Goal: Task Accomplishment & Management: Use online tool/utility

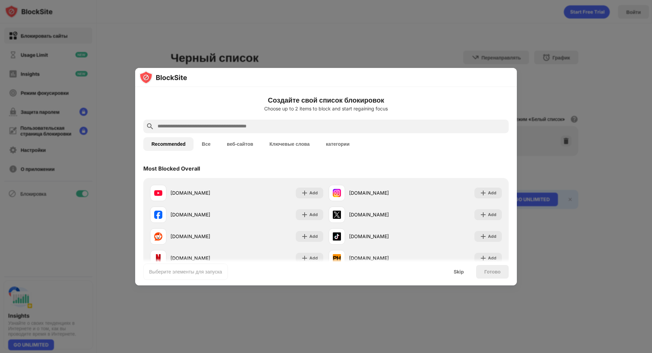
click at [428, 83] on div at bounding box center [326, 77] width 382 height 19
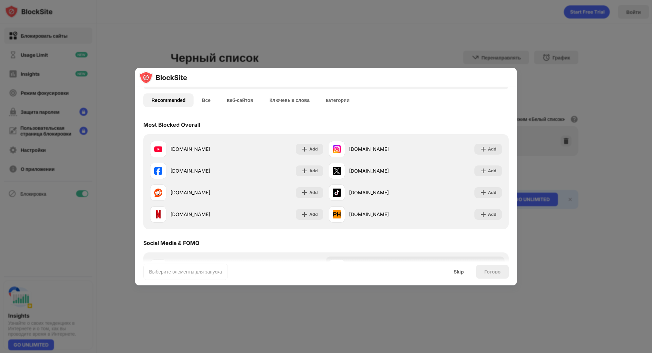
scroll to position [34, 0]
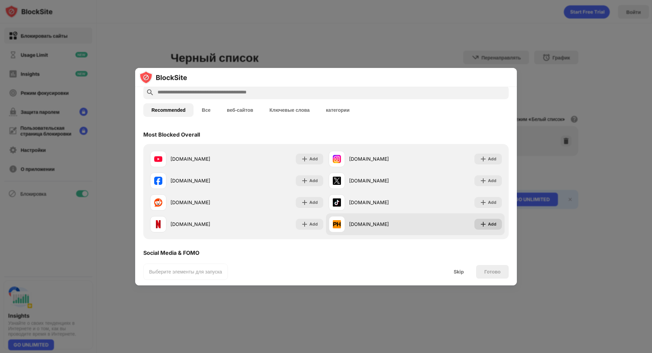
click at [488, 222] on div "Add" at bounding box center [492, 224] width 8 height 7
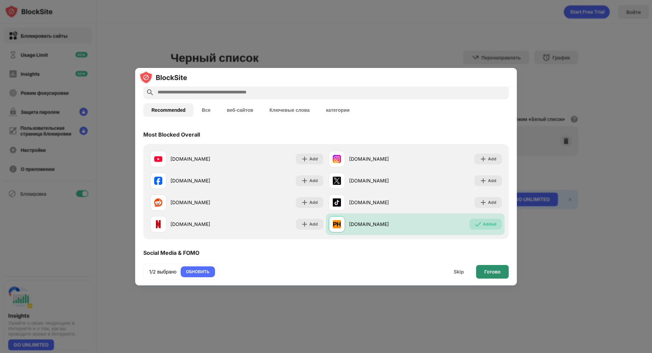
click at [497, 270] on div "Готово" at bounding box center [492, 271] width 16 height 5
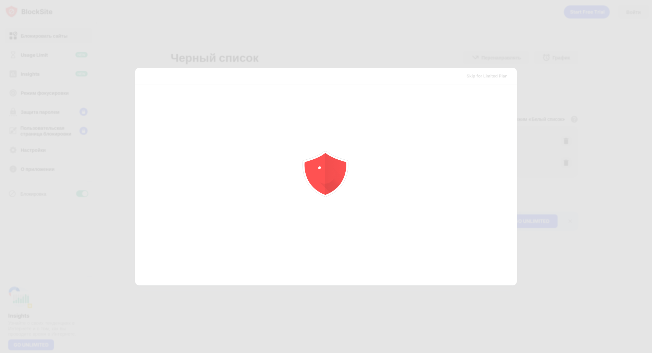
scroll to position [0, 0]
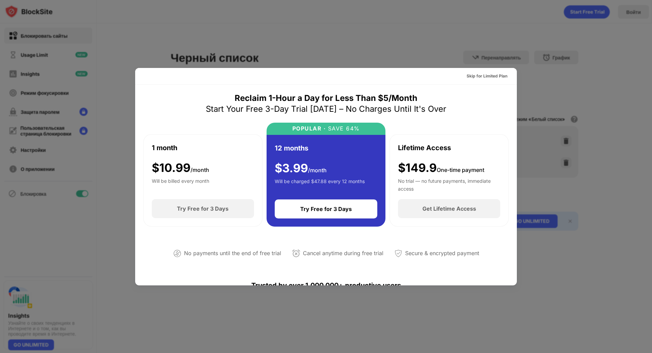
click at [445, 47] on div at bounding box center [326, 176] width 652 height 353
click at [480, 80] on div "Skip for Limited Plan" at bounding box center [487, 76] width 52 height 11
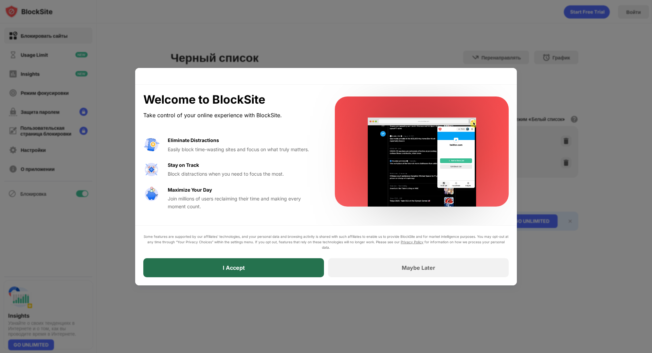
click at [275, 272] on div "I Accept" at bounding box center [233, 267] width 181 height 19
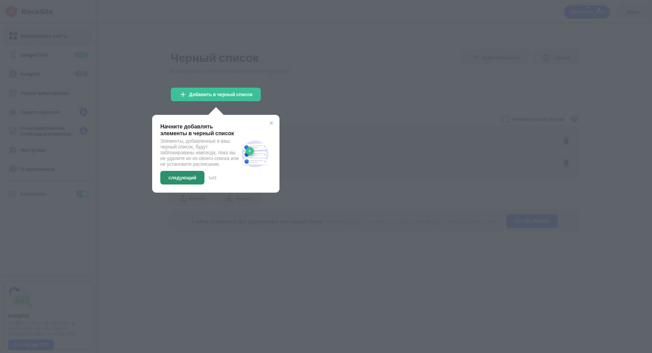
click at [173, 180] on div "следующий" at bounding box center [182, 177] width 28 height 5
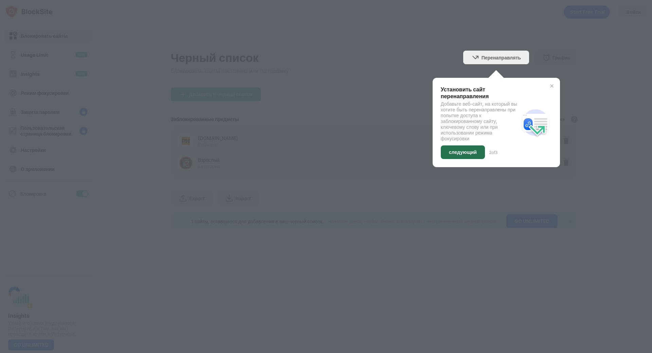
click at [472, 149] on div "следующий" at bounding box center [463, 152] width 44 height 14
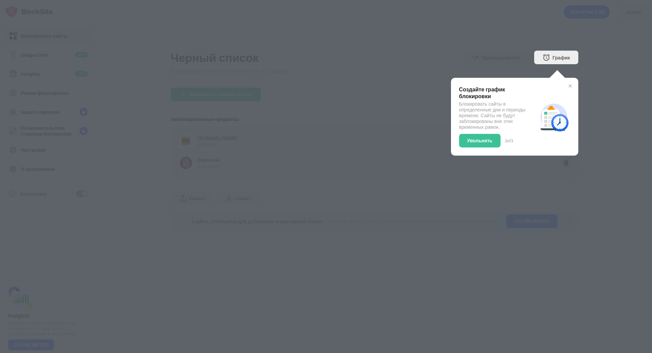
click at [570, 89] on div "Создайте график блокировки Блокировать сайты в определенные дни и периоды време…" at bounding box center [514, 117] width 127 height 78
click at [572, 84] on img at bounding box center [569, 85] width 5 height 5
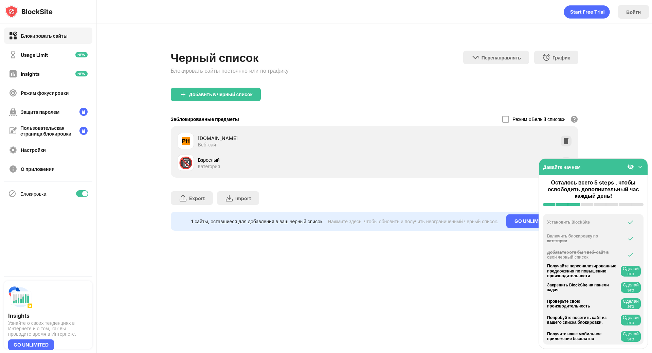
click at [612, 64] on div "Черный список Блокировать сайты постоянно или по графику Перенаправлять Нажмите…" at bounding box center [374, 136] width 555 height 226
click at [251, 96] on div "Добавить в черный список" at bounding box center [220, 94] width 63 height 5
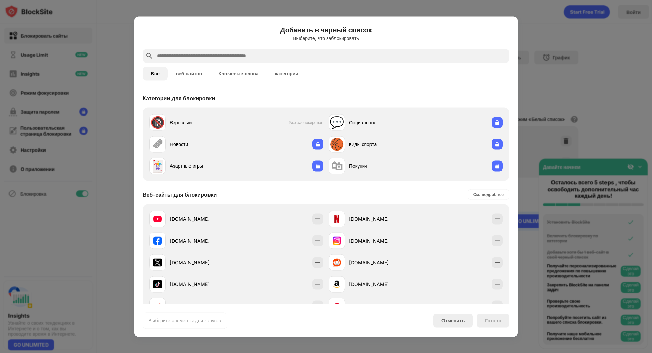
click at [228, 50] on div at bounding box center [326, 56] width 367 height 14
click at [213, 56] on input "text" at bounding box center [331, 56] width 350 height 8
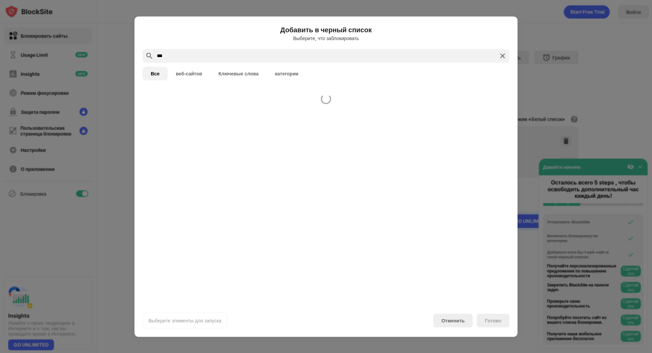
drag, startPoint x: 126, startPoint y: 53, endPoint x: 103, endPoint y: 50, distance: 23.3
click at [103, 352] on div "Добавить в черный список Выберите, что заблокировать *** Все веб-сайтов Ключевы…" at bounding box center [326, 353] width 652 height 0
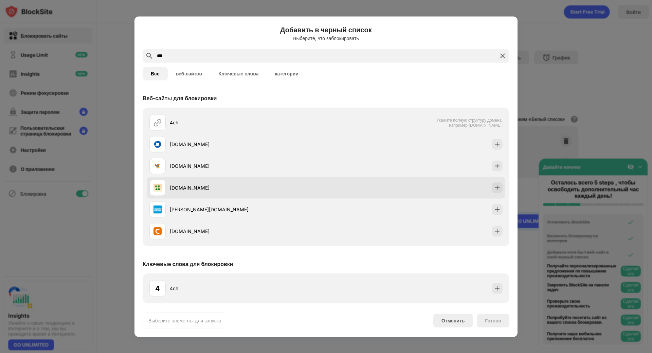
type input "***"
click at [501, 192] on div at bounding box center [497, 187] width 11 height 11
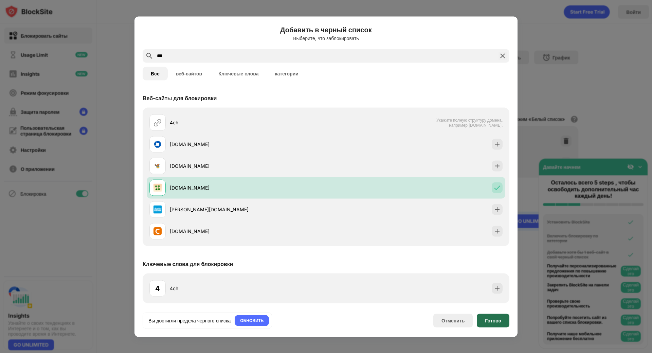
click at [492, 317] on div "Готово" at bounding box center [493, 319] width 16 height 5
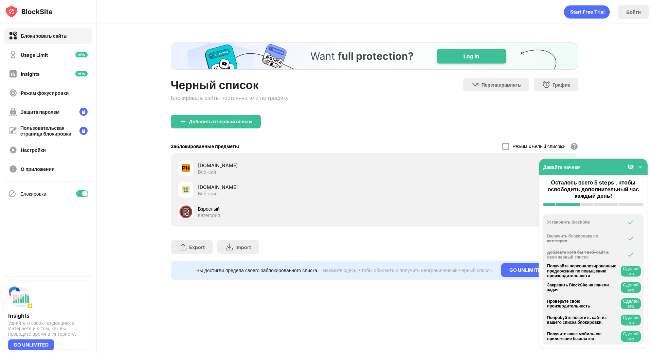
click at [640, 164] on img at bounding box center [640, 166] width 7 height 7
